Goal: Task Accomplishment & Management: Manage account settings

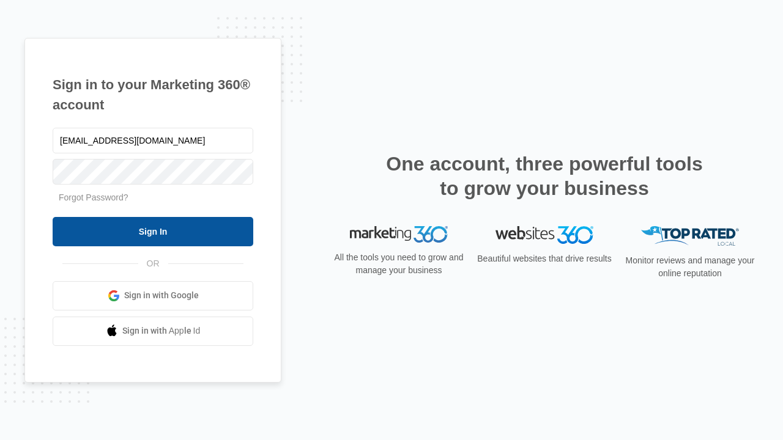
click at [153, 231] on input "Sign In" at bounding box center [153, 231] width 201 height 29
